Goal: Check status: Check status

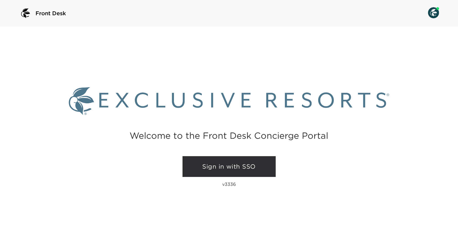
click at [213, 165] on link "Sign in with SSO" at bounding box center [228, 166] width 93 height 21
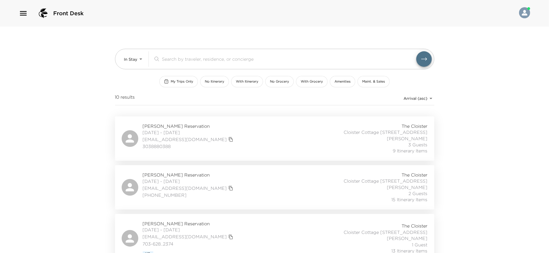
click at [22, 19] on div "Front Desk" at bounding box center [51, 13] width 65 height 13
click at [23, 17] on icon "button" at bounding box center [23, 13] width 9 height 9
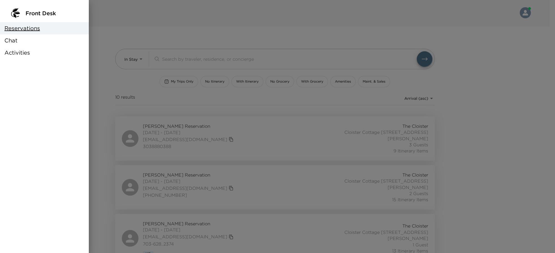
click at [141, 17] on div at bounding box center [277, 126] width 555 height 253
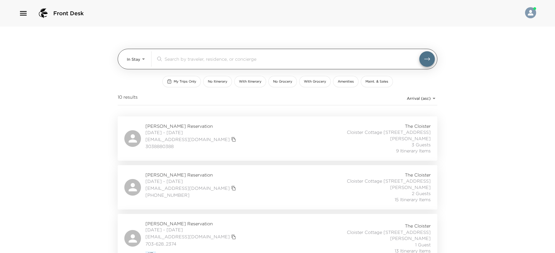
click at [130, 61] on body "Front Desk In Stay In-Stay ​ My Trips Only No Itinerary With Itinerary No Groce…" at bounding box center [277, 126] width 555 height 253
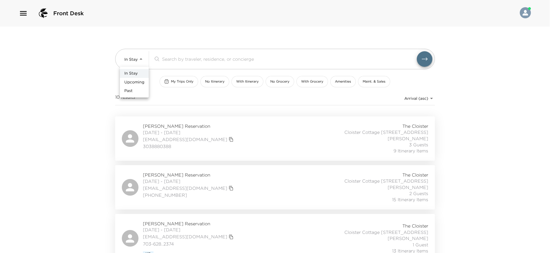
click at [136, 83] on span "Upcoming" at bounding box center [134, 83] width 20 height 6
type input "Upcoming"
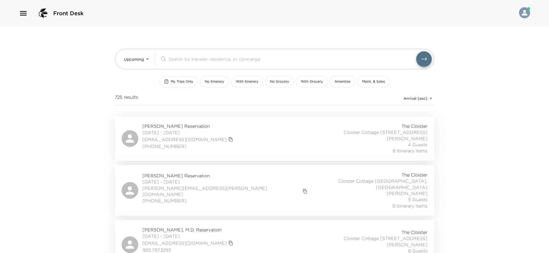
click at [175, 84] on button "My Trips Only" at bounding box center [178, 81] width 39 height 11
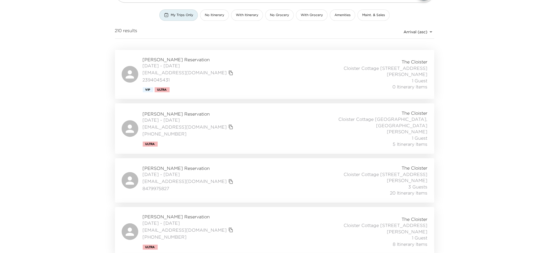
scroll to position [69, 0]
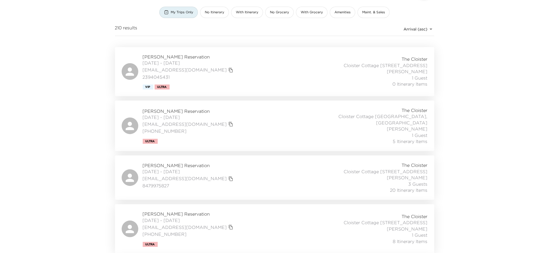
click at [302, 56] on div "[PERSON_NAME] Reservation [DATE] - [DATE] [EMAIL_ADDRESS][DOMAIN_NAME] 23940454…" at bounding box center [275, 72] width 306 height 36
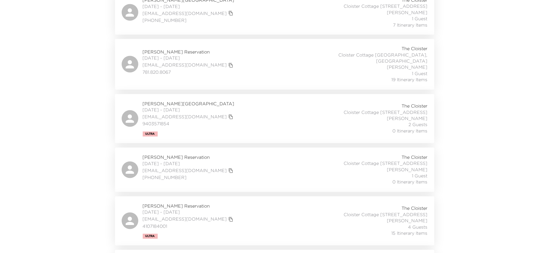
scroll to position [1074, 0]
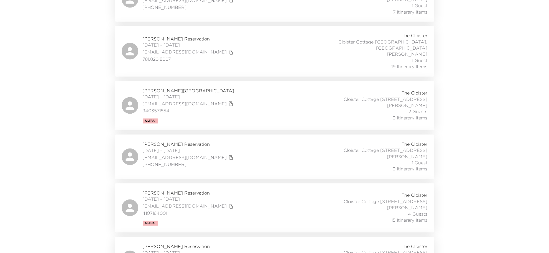
click at [228, 102] on div "[PERSON_NAME][GEOGRAPHIC_DATA] [DATE] - [DATE] [EMAIL_ADDRESS][DOMAIN_NAME] 940…" at bounding box center [275, 106] width 306 height 36
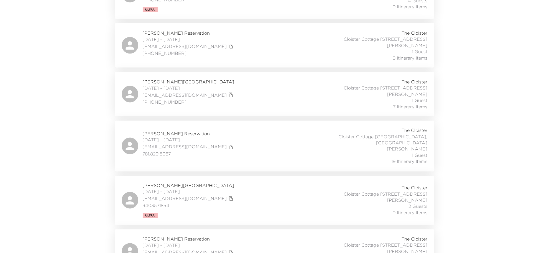
scroll to position [866, 0]
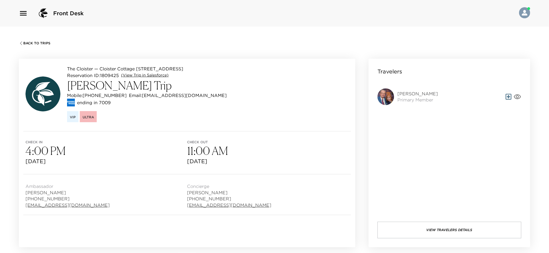
click at [156, 74] on link "(View Trip in Salesforce)" at bounding box center [144, 76] width 47 height 6
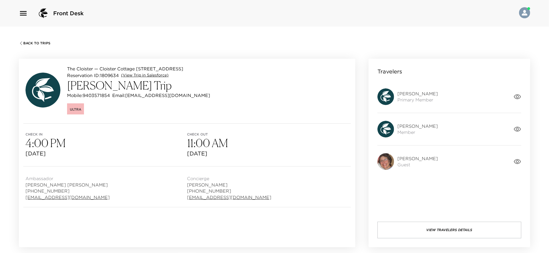
click at [147, 75] on link "(View Trip in Salesforce)" at bounding box center [144, 76] width 47 height 6
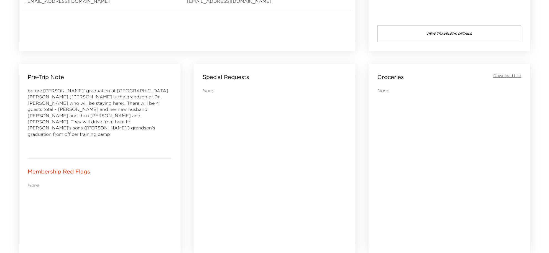
scroll to position [208, 0]
